Goal: Transaction & Acquisition: Purchase product/service

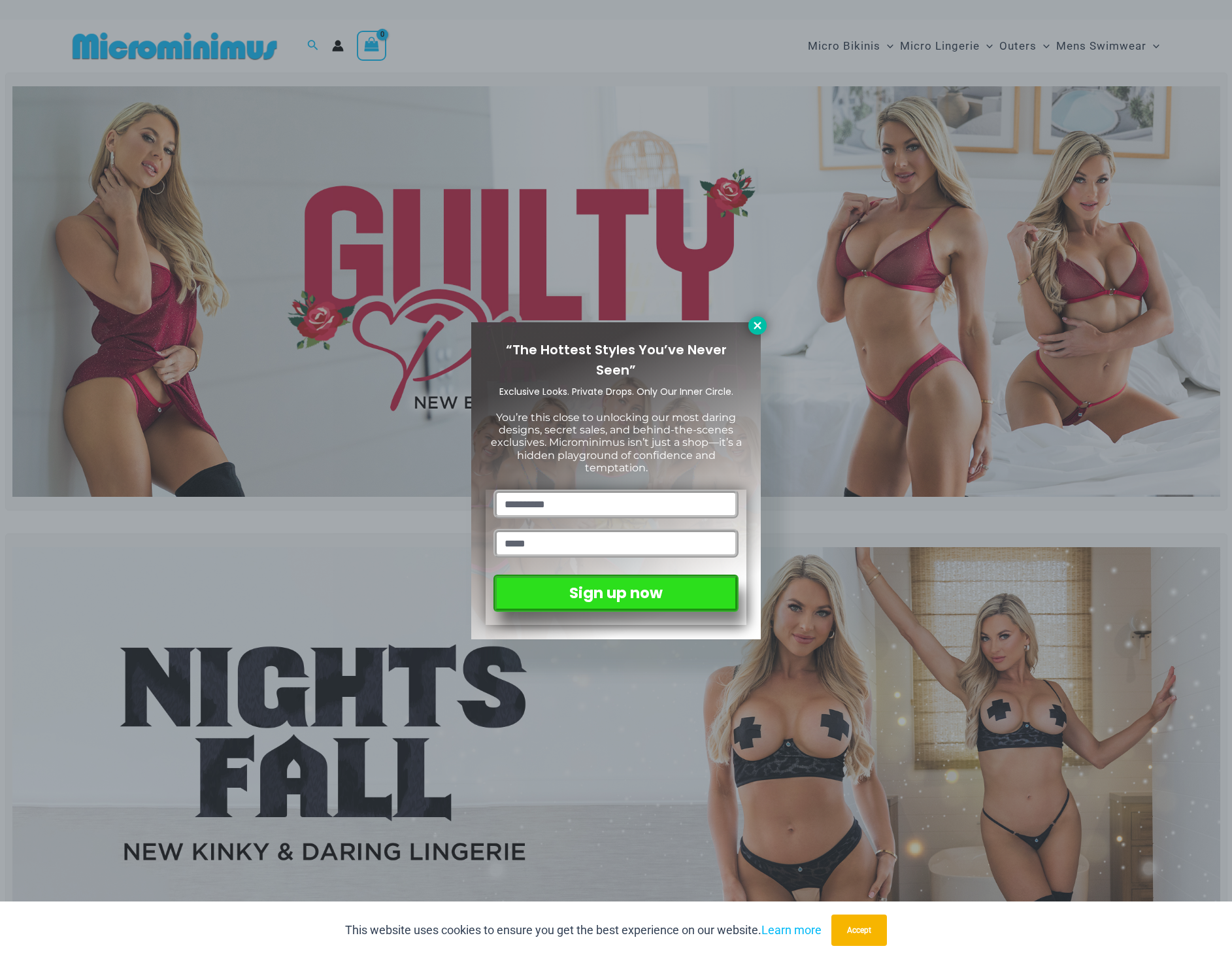
click at [756, 327] on icon at bounding box center [757, 325] width 7 height 7
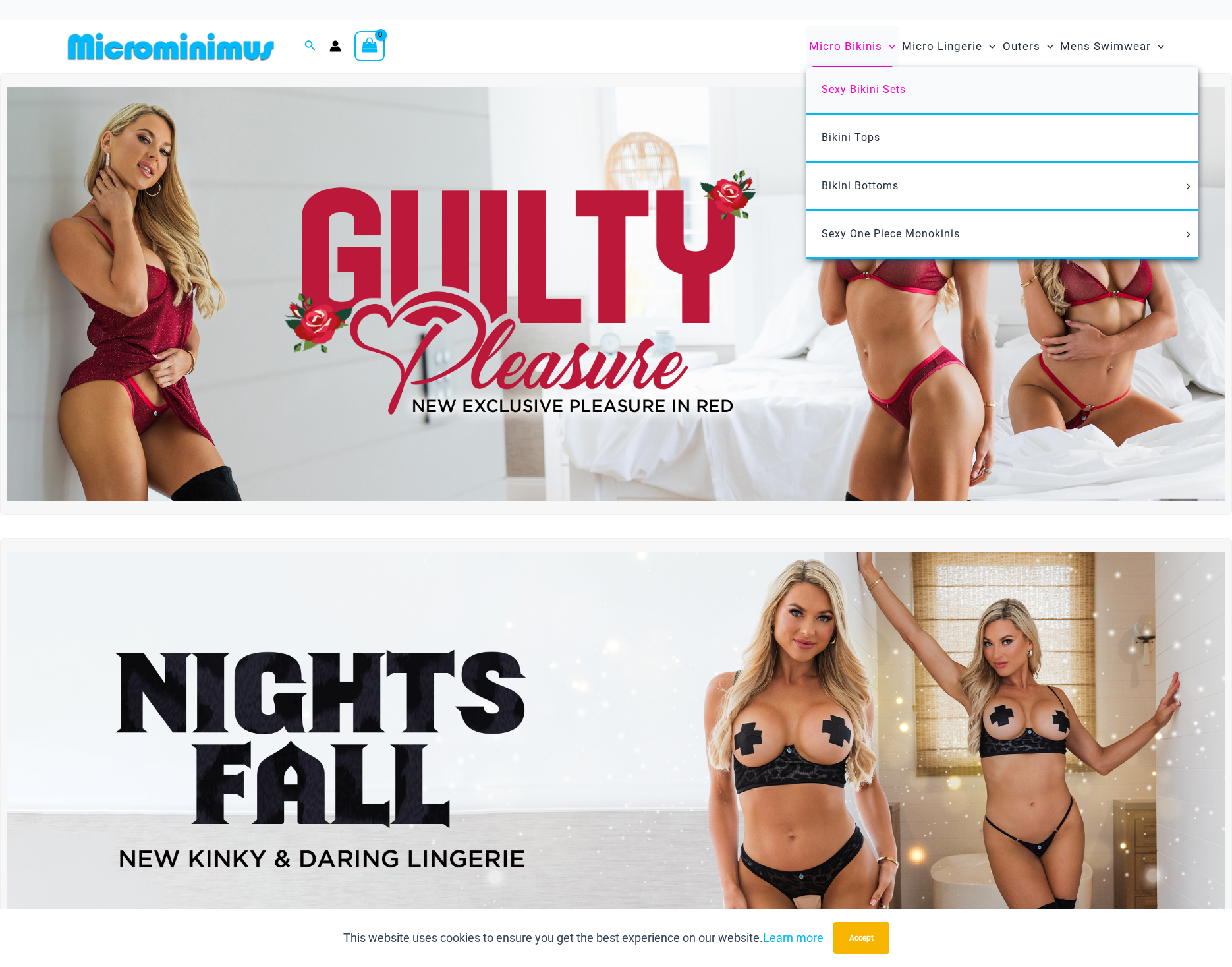
click at [860, 88] on span "Sexy Bikini Sets" at bounding box center [863, 88] width 84 height 12
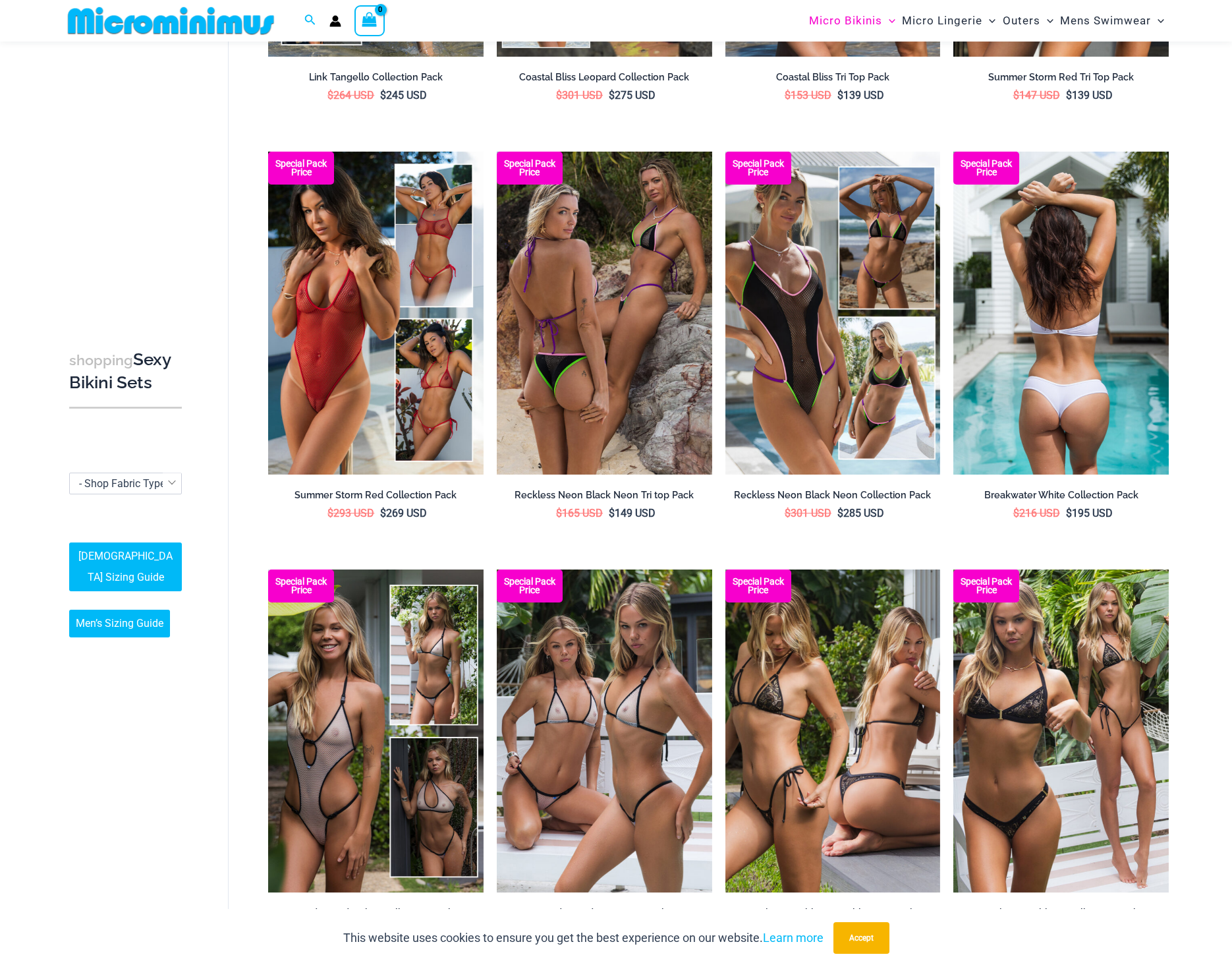
scroll to position [847, 0]
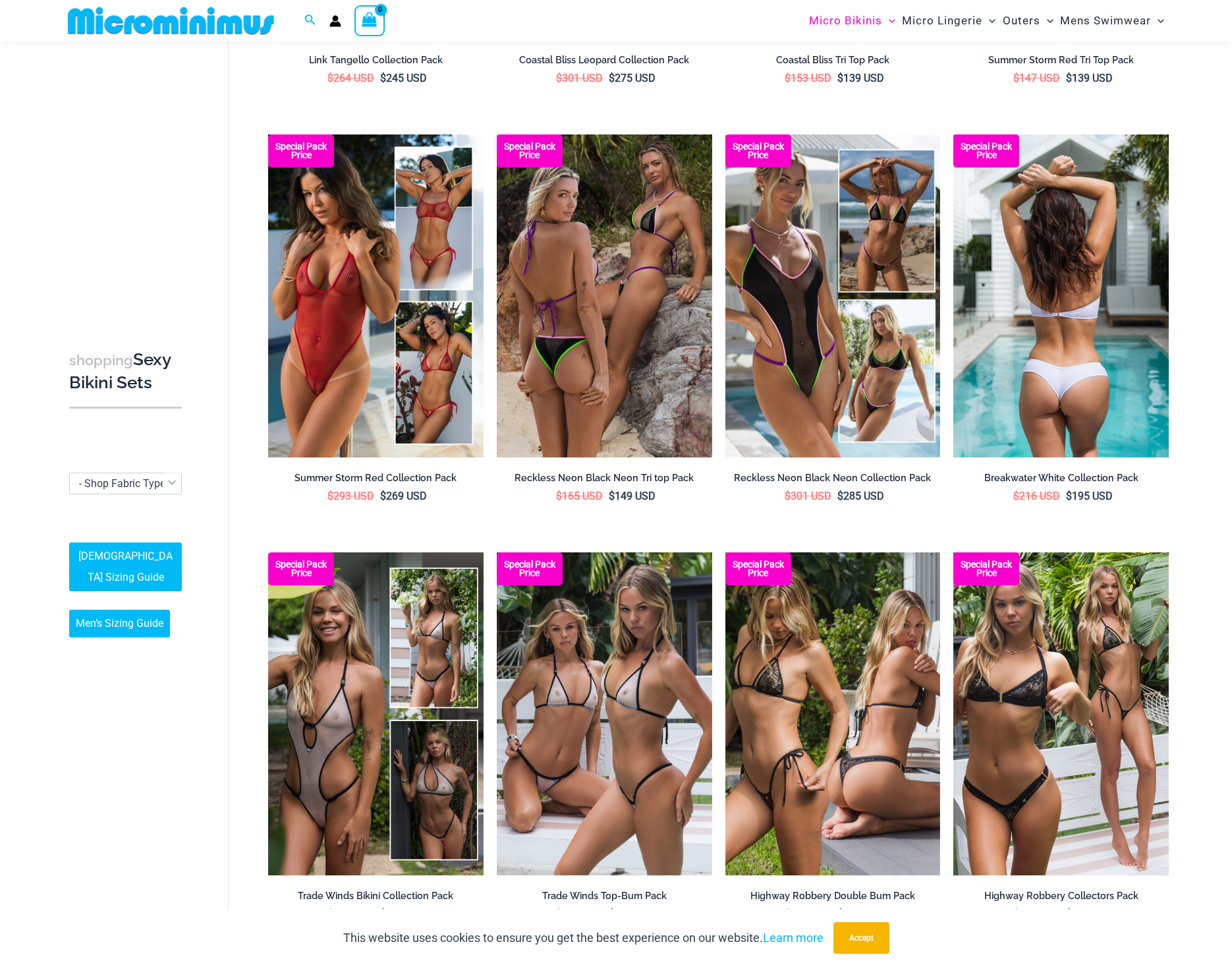
click at [1085, 310] on img at bounding box center [1061, 295] width 216 height 323
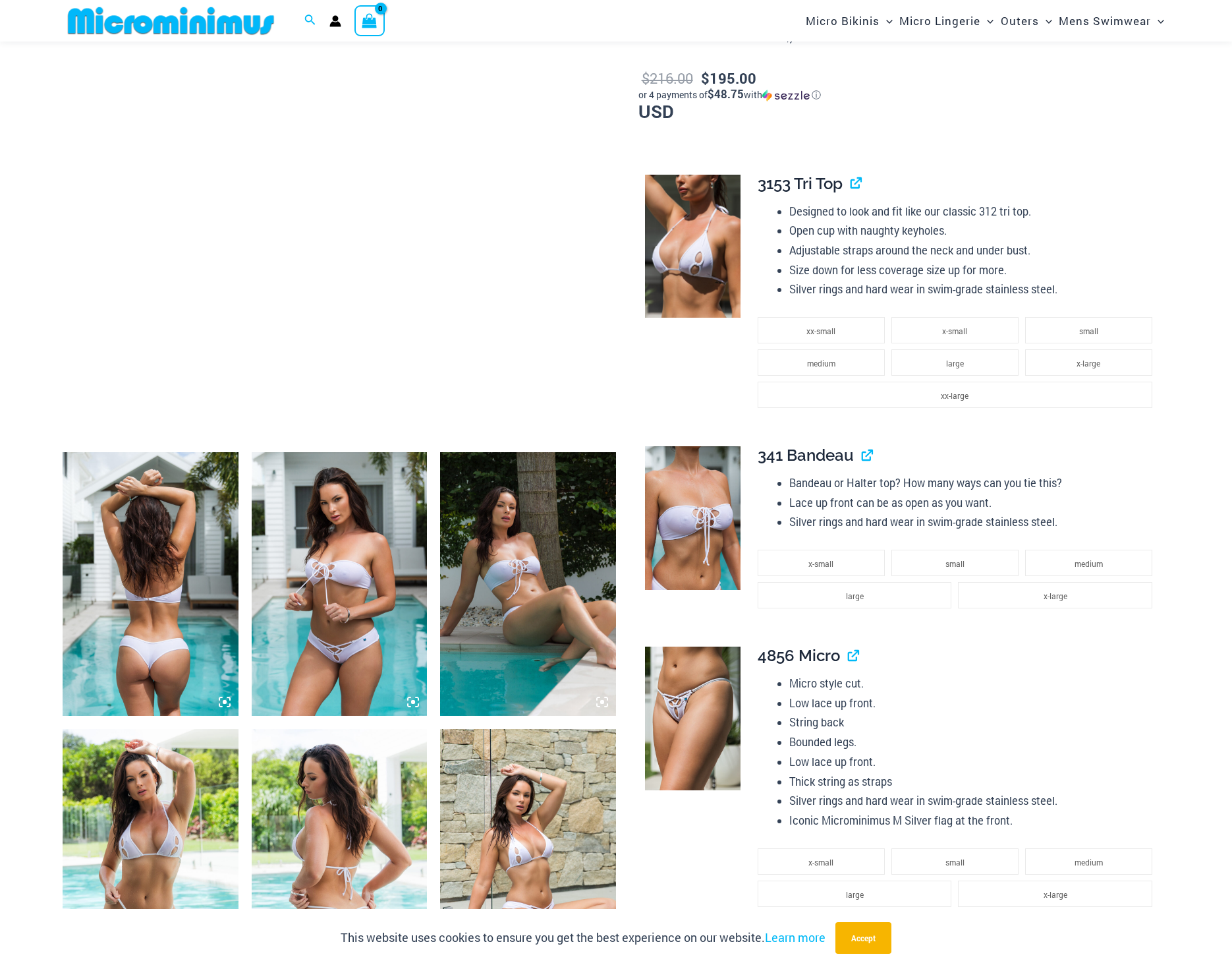
scroll to position [518, 0]
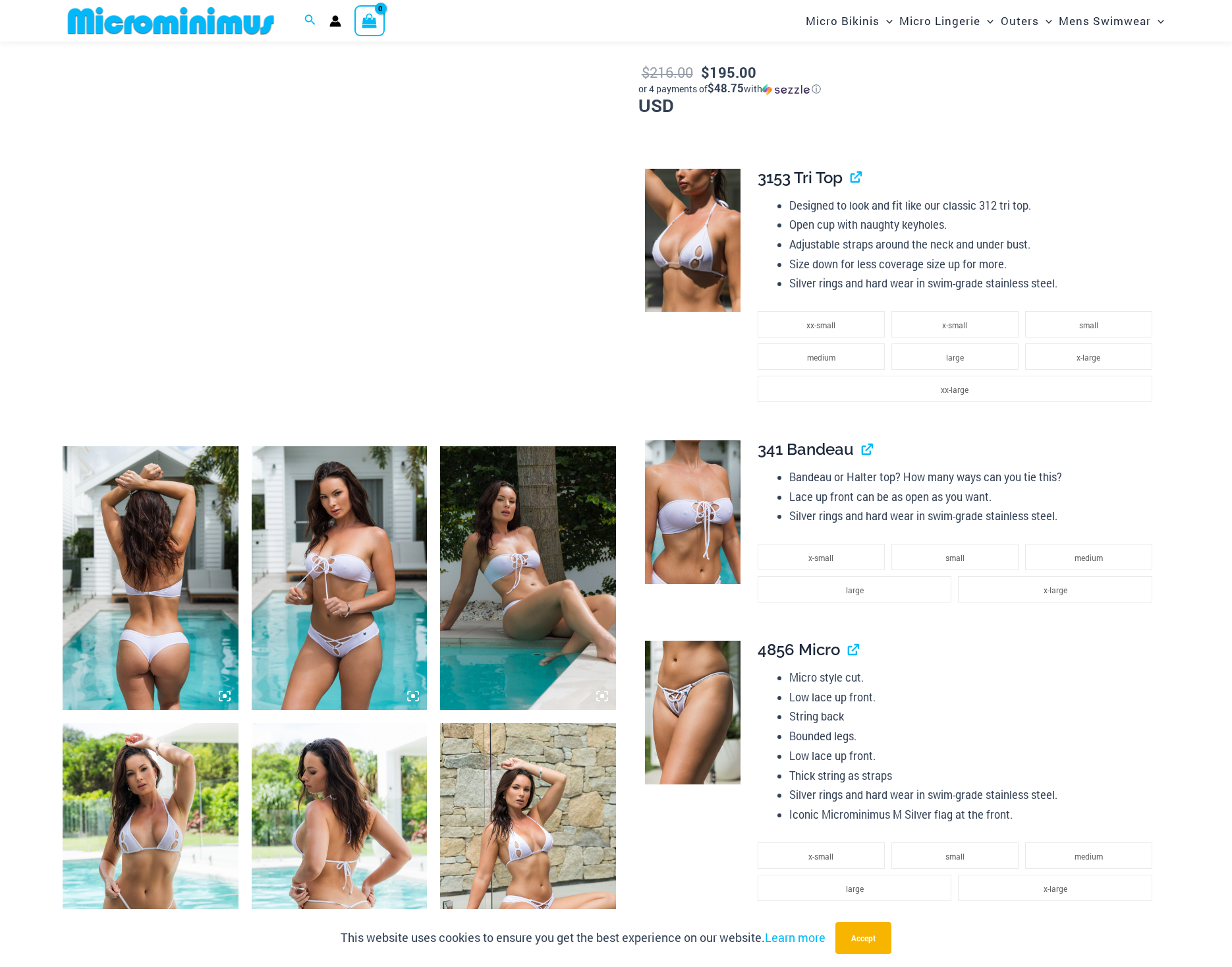
click at [183, 577] on img at bounding box center [150, 578] width 176 height 264
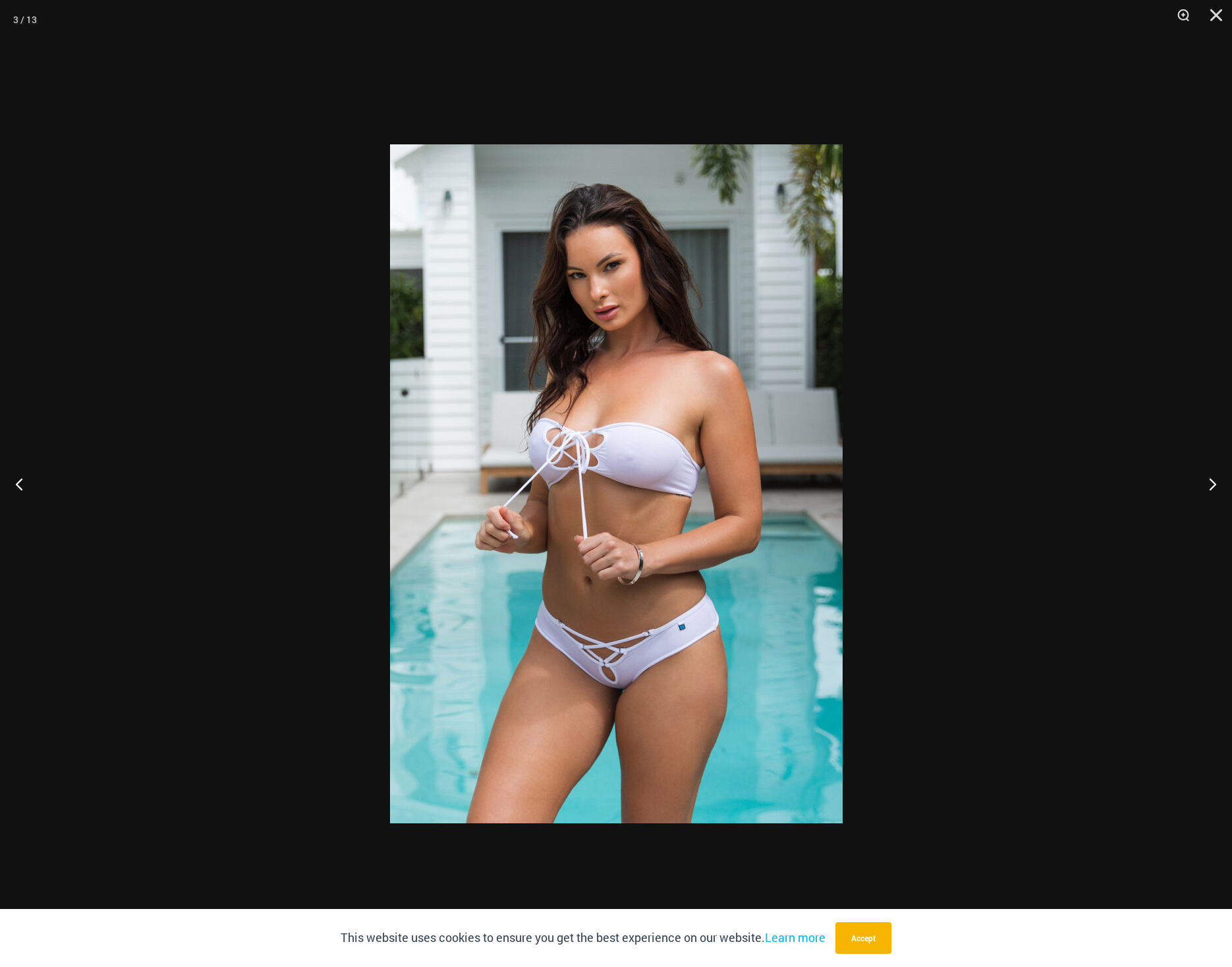
click at [1172, 135] on div at bounding box center [616, 483] width 1232 height 967
click at [1213, 13] on button "Close" at bounding box center [1212, 19] width 33 height 40
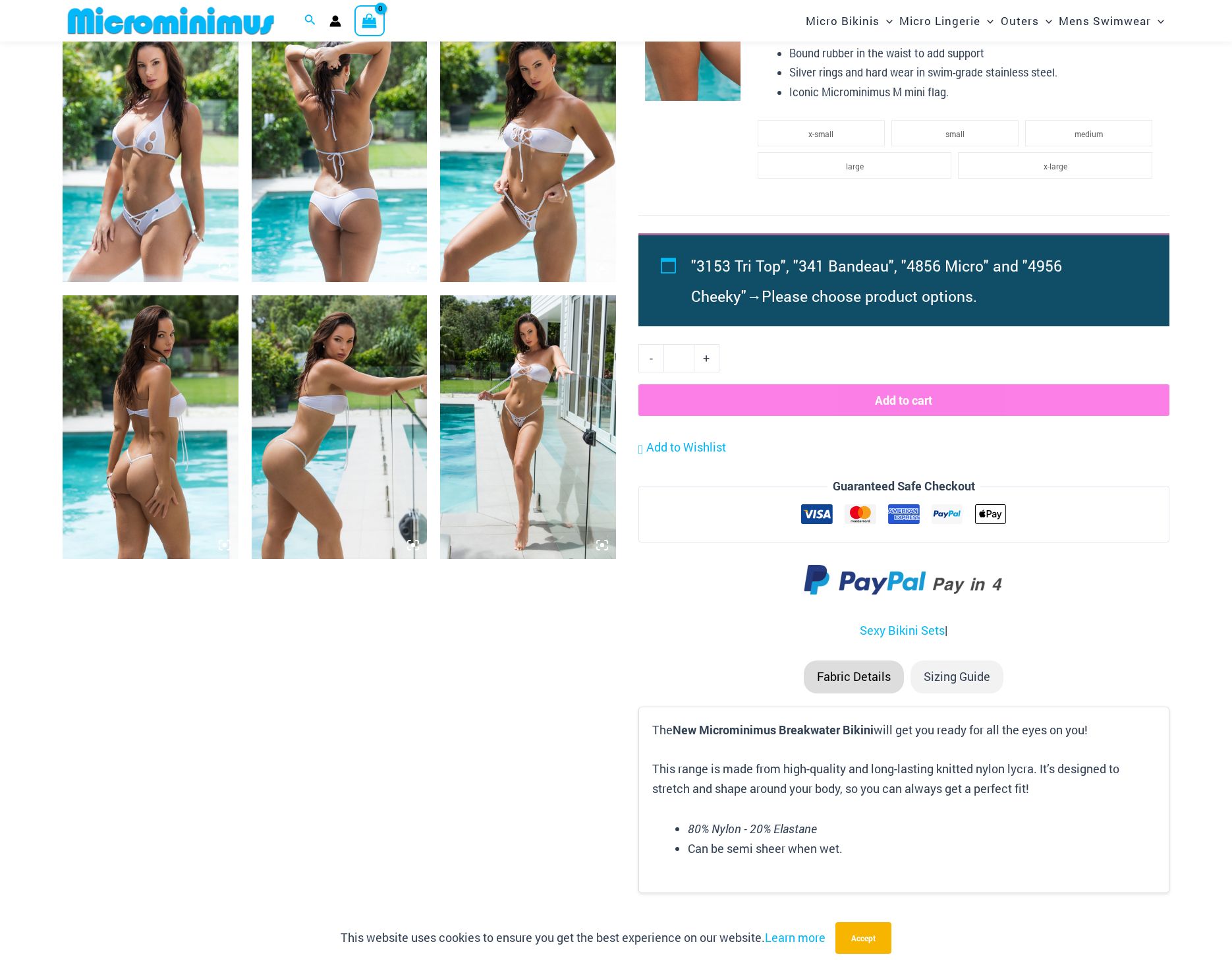
scroll to position [1506, 0]
